Goal: Information Seeking & Learning: Learn about a topic

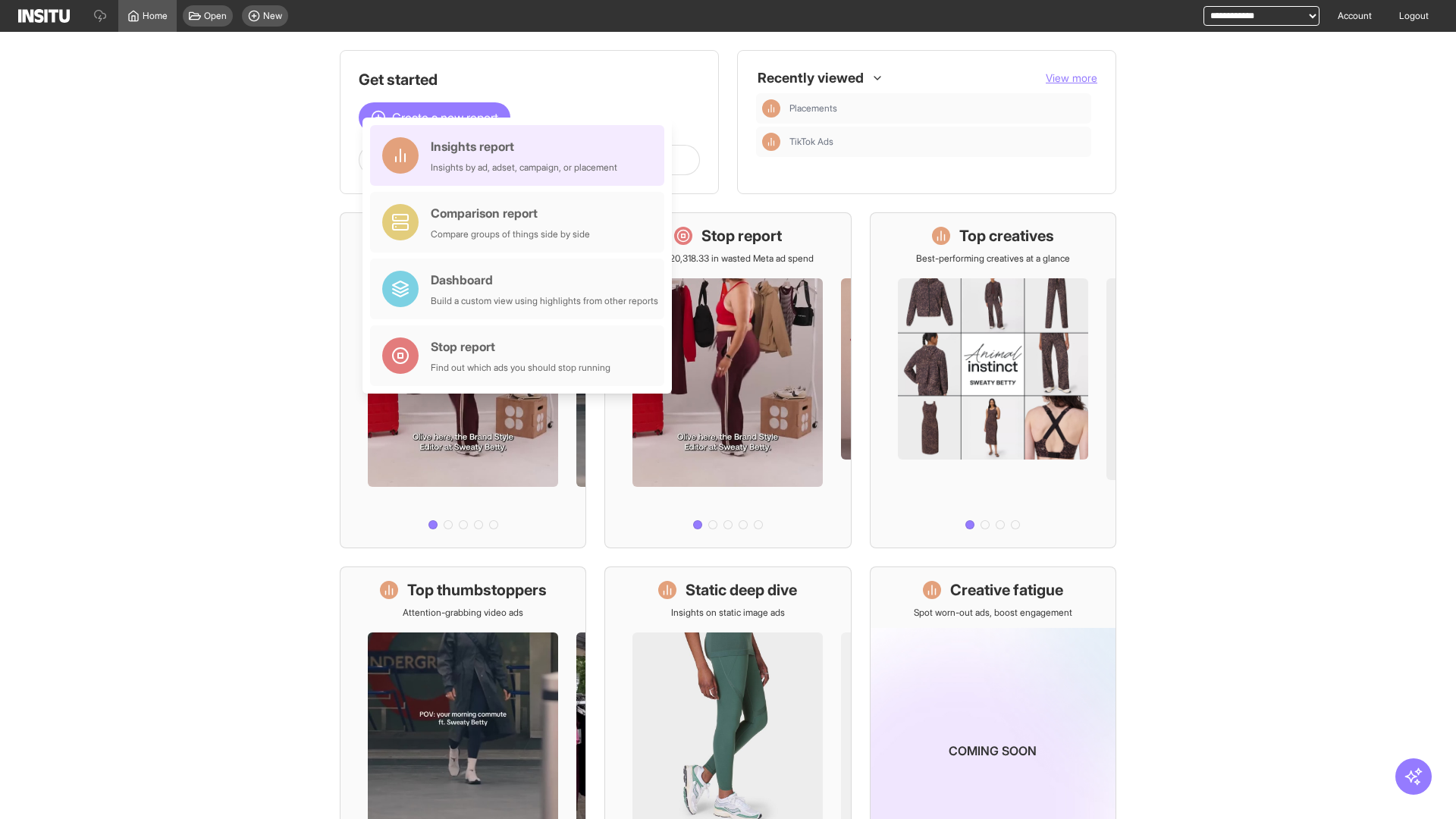
click at [521, 155] on div "Insights report Insights by ad, adset, campaign, or placement" at bounding box center [524, 155] width 186 height 36
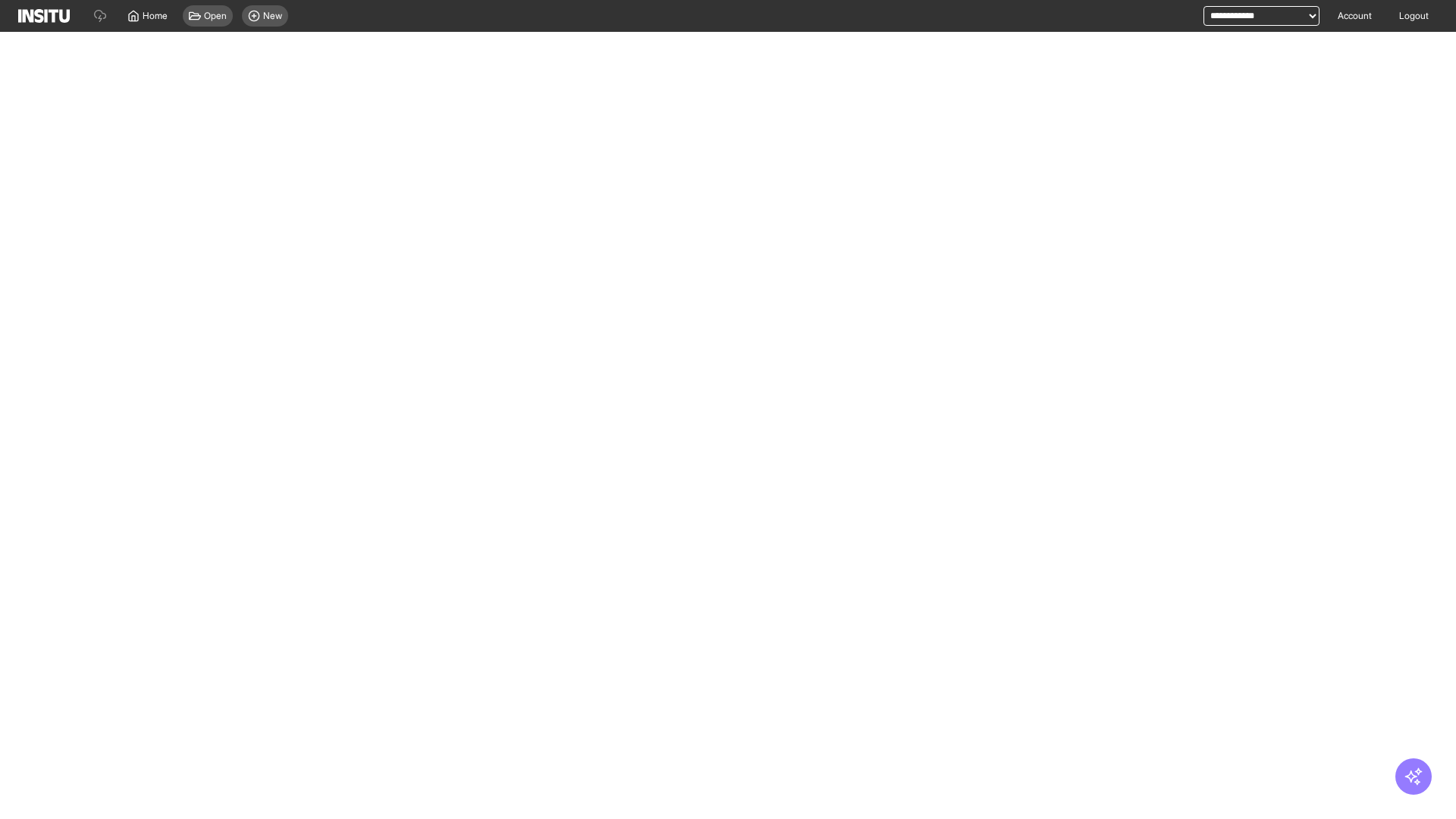
select select "**"
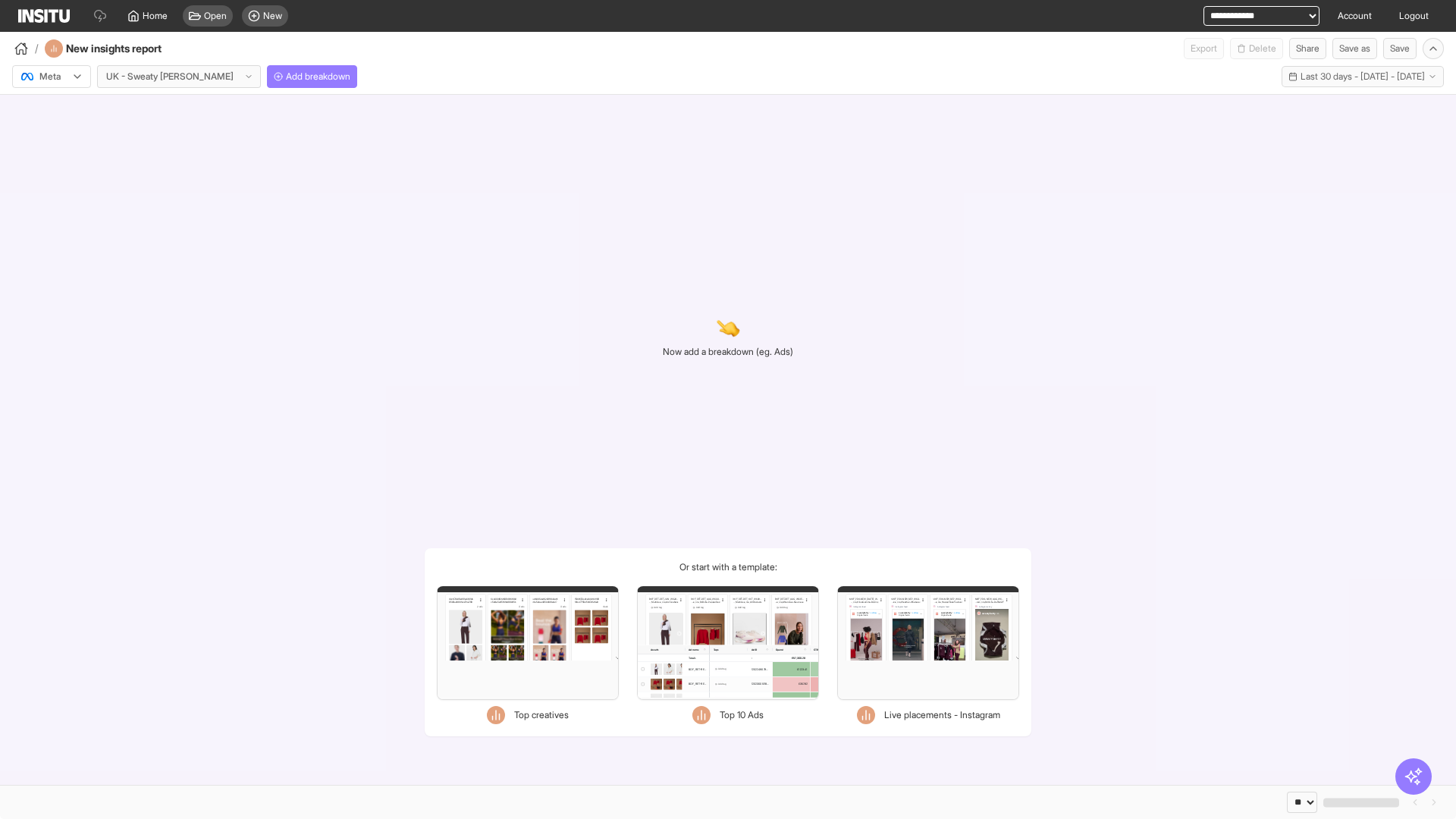
click at [51, 76] on div at bounding box center [41, 76] width 42 height 15
click at [55, 135] on span "TikTok" at bounding box center [53, 135] width 26 height 14
